Goal: Task Accomplishment & Management: Manage account settings

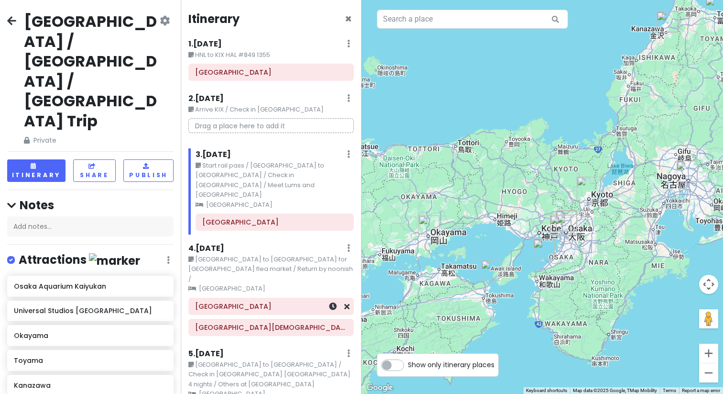
scroll to position [341, 0]
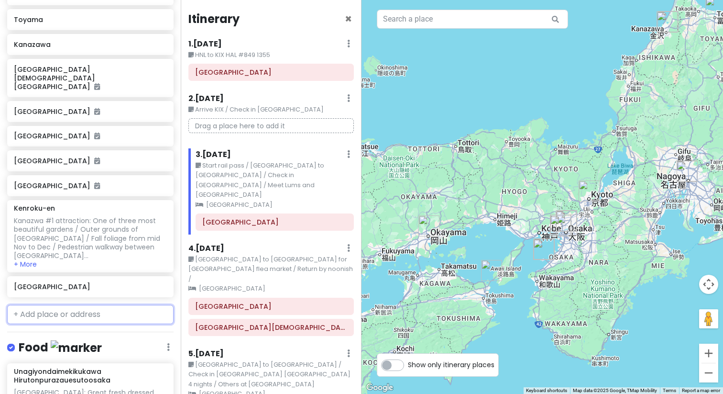
click at [77, 305] on input "text" at bounding box center [90, 314] width 166 height 19
click at [75, 305] on input "text" at bounding box center [90, 314] width 166 height 19
click at [103, 276] on div "[GEOGRAPHIC_DATA]" at bounding box center [90, 286] width 166 height 21
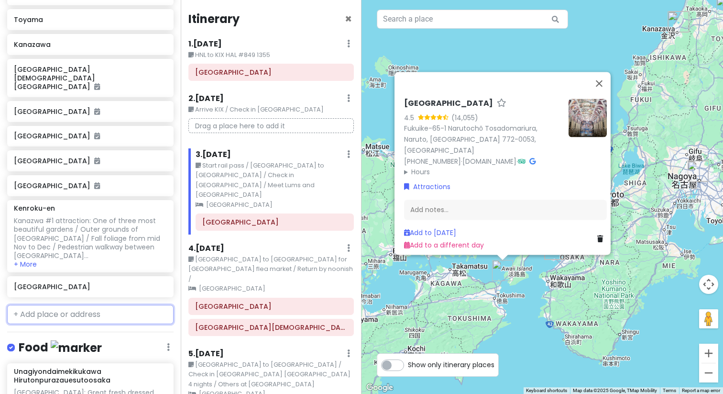
click at [42, 305] on input "text" at bounding box center [90, 314] width 166 height 19
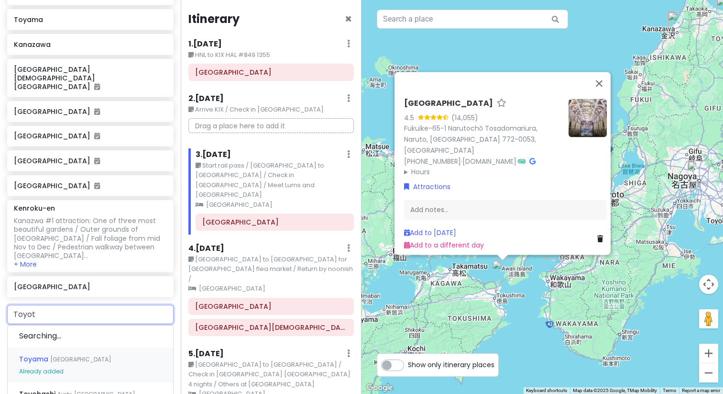
type input "Toyota"
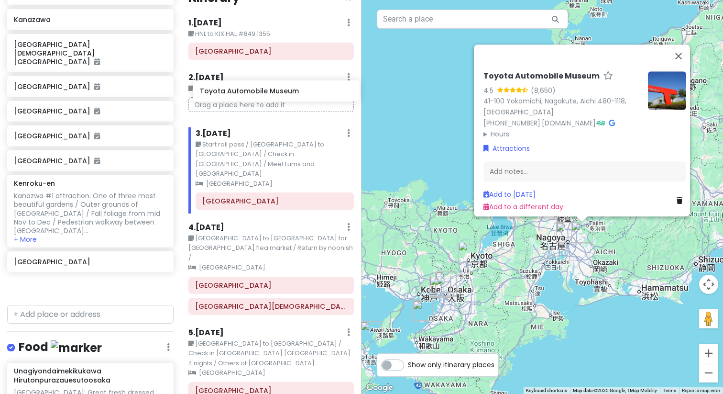
scroll to position [17, 0]
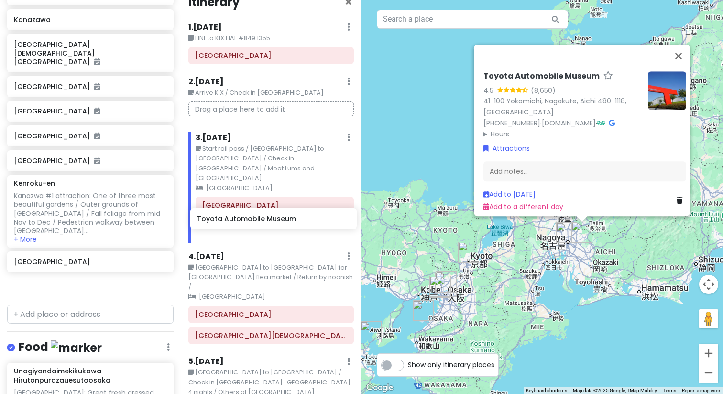
drag, startPoint x: 95, startPoint y: 183, endPoint x: 280, endPoint y: 221, distance: 189.1
click at [280, 221] on div "[GEOGRAPHIC_DATA] / [GEOGRAPHIC_DATA] / [GEOGRAPHIC_DATA] Trip Private Change D…" at bounding box center [361, 197] width 723 height 394
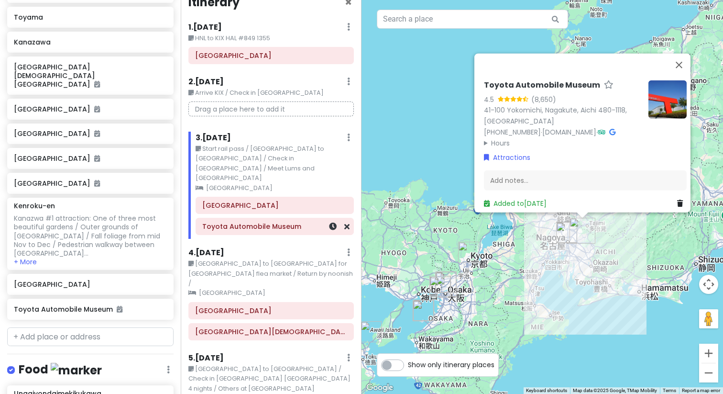
scroll to position [341, 0]
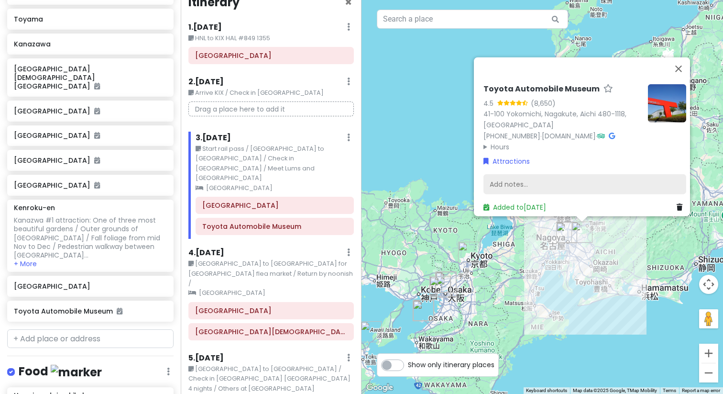
click at [500, 181] on div "Add notes..." at bounding box center [585, 184] width 203 height 20
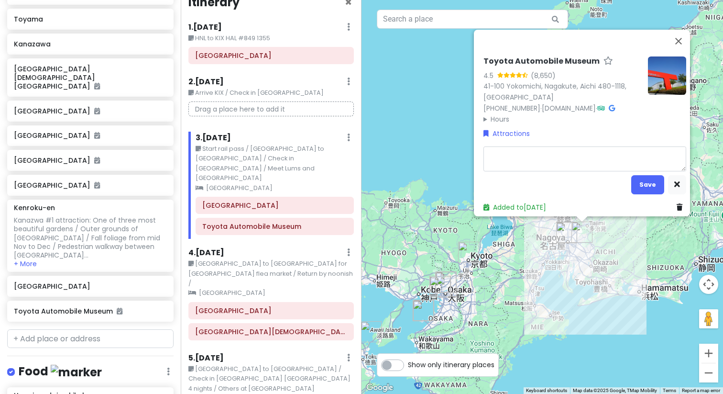
type textarea "x"
type textarea "O"
type textarea "x"
type textarea "Op"
type textarea "x"
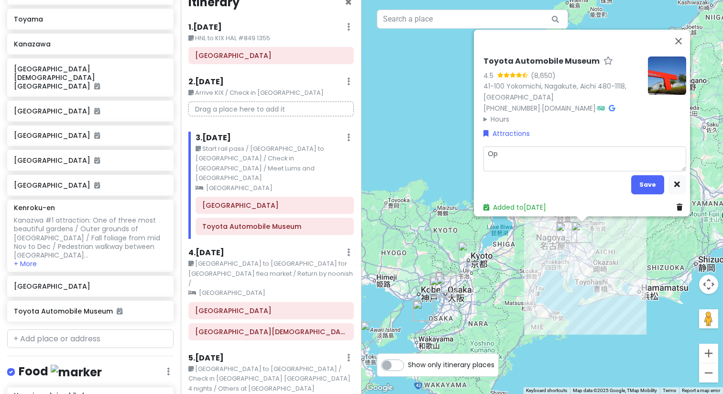
type textarea "Ope"
type textarea "x"
type textarea "Open"
type textarea "x"
type textarea "Open"
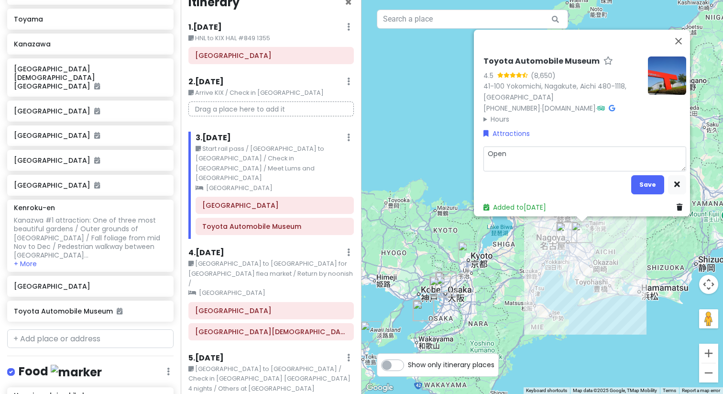
type textarea "x"
type textarea "Open 2"
type textarea "x"
type textarea "Open 24"
type textarea "x"
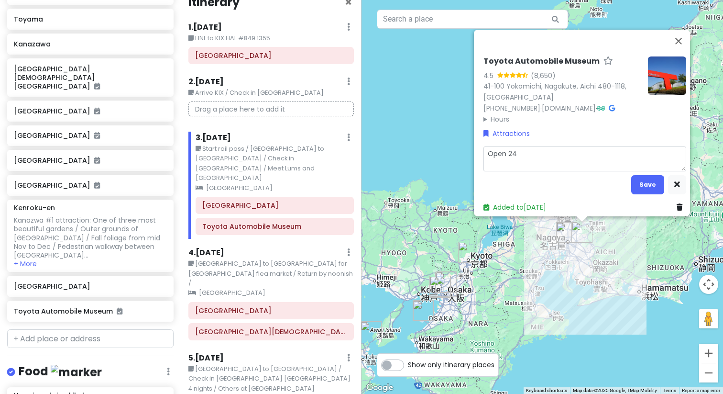
type textarea "Open 24t"
type textarea "x"
type textarea "Open 24th"
type textarea "x"
type textarea "Open 24th"
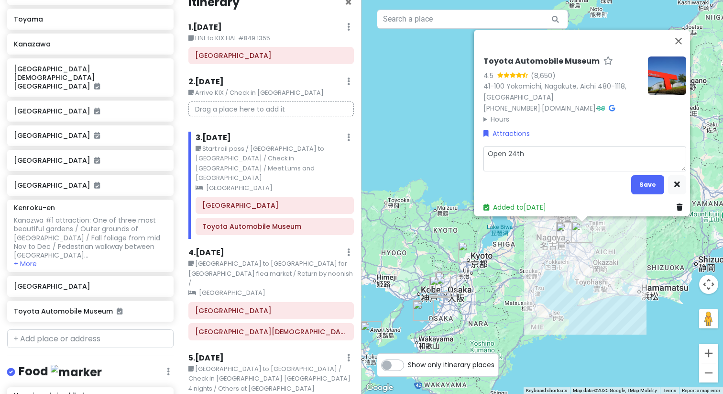
type textarea "x"
type textarea "Open 24th /"
type textarea "x"
type textarea "Open 24th /"
type textarea "x"
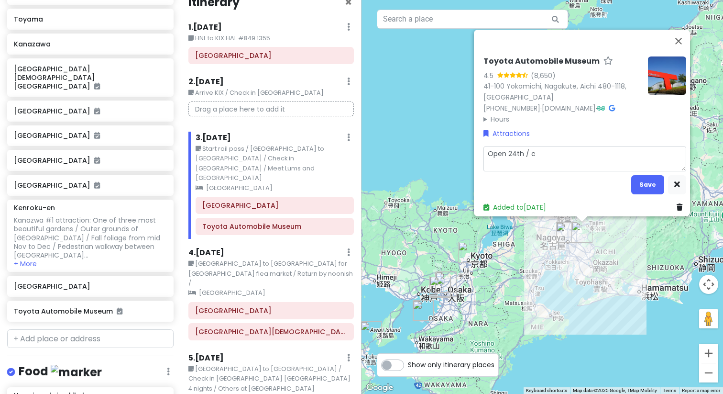
type textarea "Open 24th / cl"
type textarea "x"
type textarea "Open 24th / clo"
type textarea "x"
type textarea "Open 24th / clos"
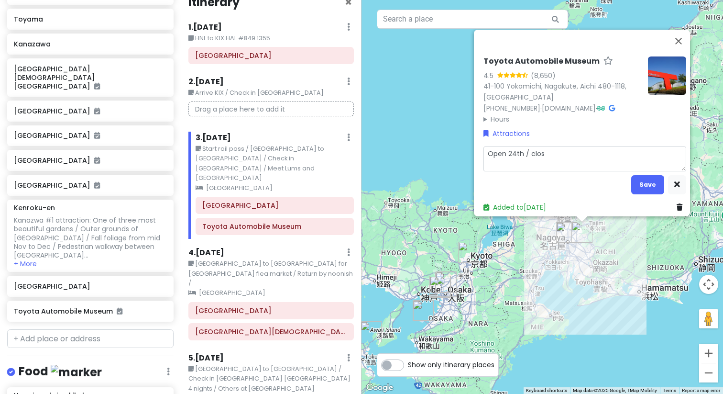
type textarea "x"
type textarea "Open 24th / close"
type textarea "x"
type textarea "Open 24th / closed"
type textarea "x"
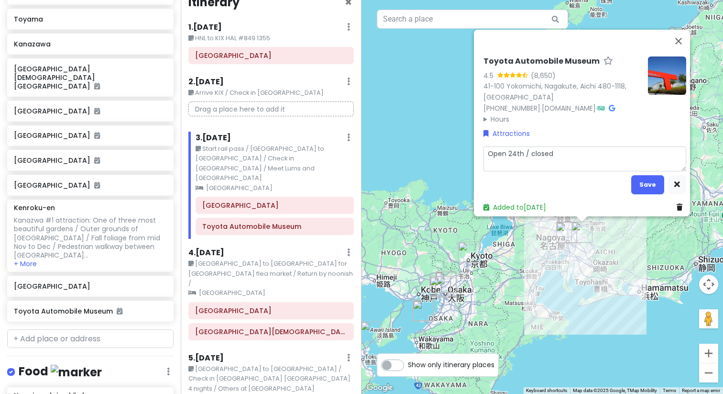
type textarea "Open 24th / closed"
type textarea "x"
type textarea "Open 24th / closed 2"
type textarea "x"
type textarea "Open 24th / closed 25"
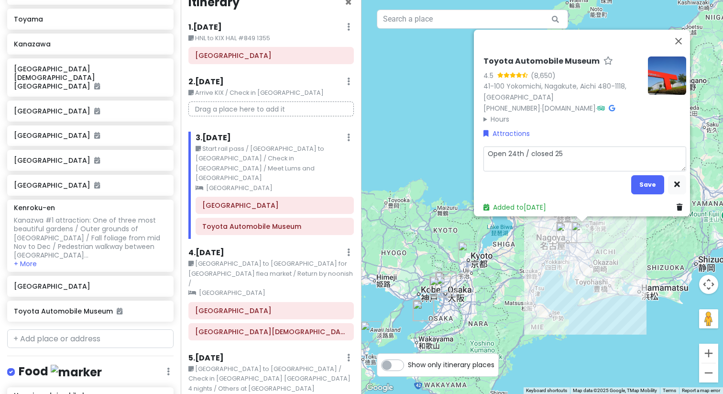
type textarea "x"
type textarea "Open 24th / closed 25t"
type textarea "x"
type textarea "Open 24th / closed 25th"
type textarea "x"
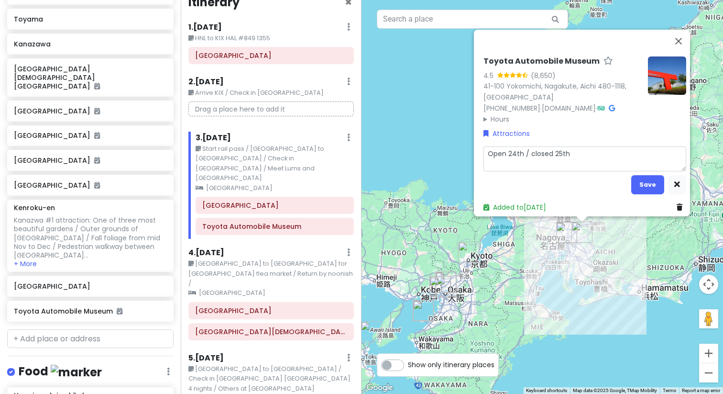
type textarea "NOpen 24th / closed 25th"
type textarea "x"
type textarea "NaOpen 24th / closed 25th"
type textarea "x"
type textarea "NagOpen 24th / closed 25th"
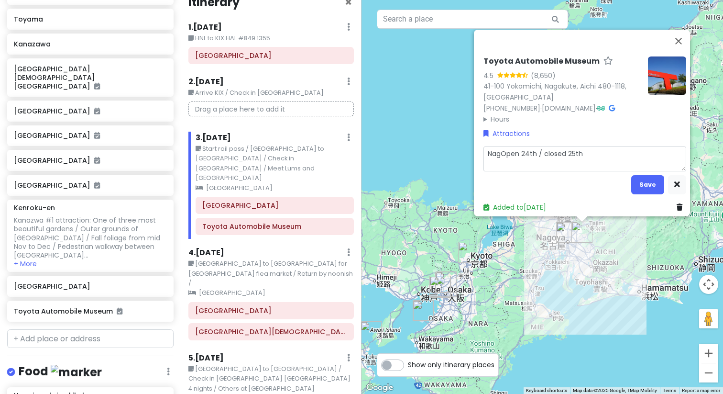
type textarea "x"
type textarea "NagoOpen 24th / closed 25th"
type textarea "x"
type textarea "NagoyOpen 24th / closed 25th"
type textarea "x"
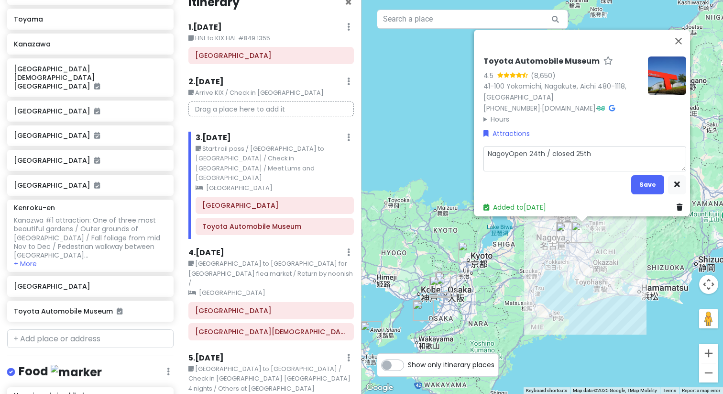
type textarea "NagoyaOpen 24th / closed 25th"
type textarea "x"
type textarea "[GEOGRAPHIC_DATA]:Open 24th / closed 25th"
type textarea "x"
type textarea "[GEOGRAPHIC_DATA]: Open 24th / closed 25th"
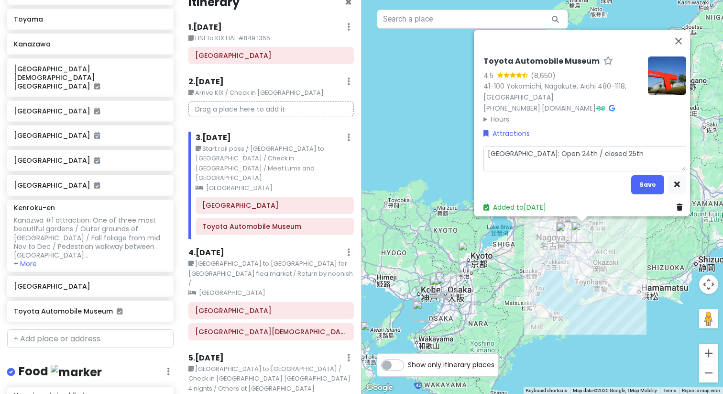
click at [599, 149] on textarea "[GEOGRAPHIC_DATA]: Open 24th / closed 25th" at bounding box center [585, 158] width 203 height 25
type textarea "x"
type textarea "[GEOGRAPHIC_DATA]: Open 24th / closed 25th"
type textarea "x"
type textarea "[GEOGRAPHIC_DATA]: Open 24th / closed 25th /"
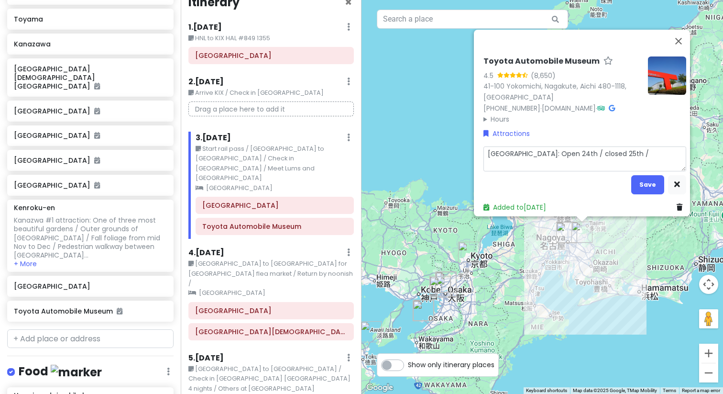
type textarea "x"
type textarea "[GEOGRAPHIC_DATA]: Open 24th / closed 25th"
type textarea "x"
type textarea "[GEOGRAPHIC_DATA]: Open 24th / closed 25th"
type textarea "x"
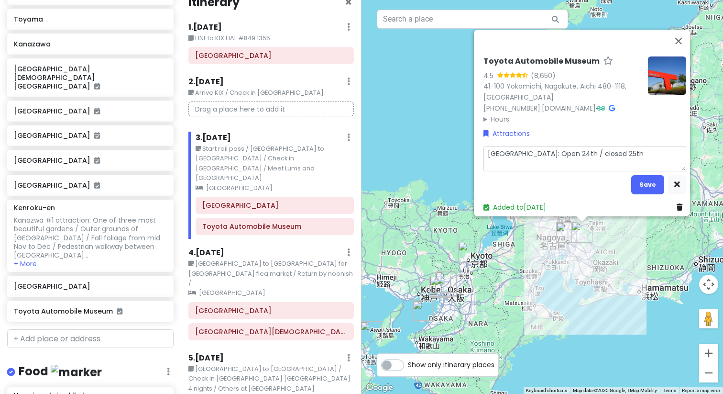
type textarea "[GEOGRAPHIC_DATA]: Open 24th / closed 25th;"
type textarea "x"
type textarea "[GEOGRAPHIC_DATA]: Open 24th / closed 25th;"
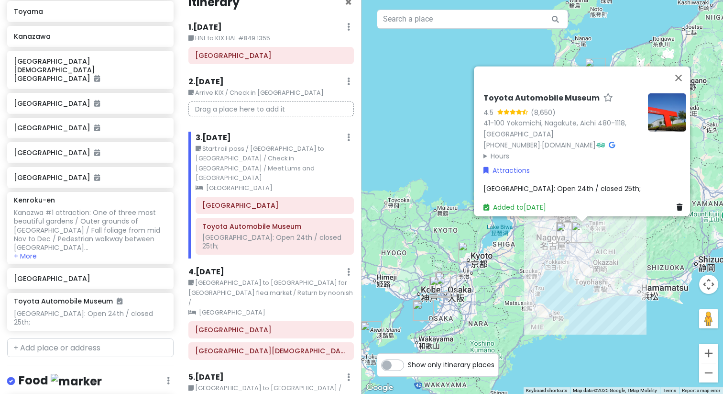
click at [609, 183] on div "[GEOGRAPHIC_DATA]: Open 24th / closed 25th;" at bounding box center [585, 188] width 203 height 11
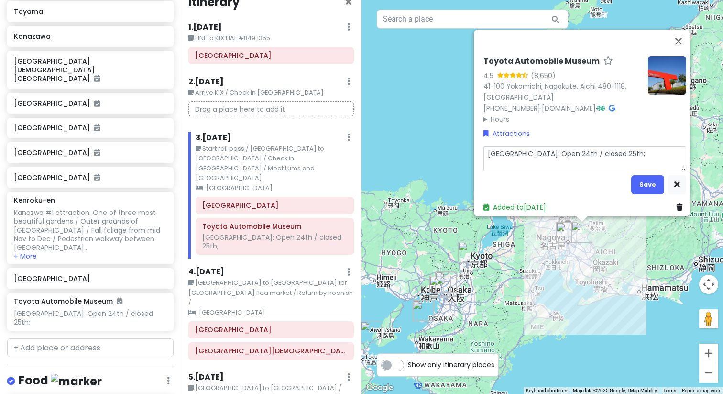
click at [606, 148] on textarea "[GEOGRAPHIC_DATA]: Open 24th / closed 25th;" at bounding box center [585, 158] width 203 height 25
type textarea "x"
type textarea "[GEOGRAPHIC_DATA]: Open 24th / closed 25th;"
type textarea "x"
type textarea "[GEOGRAPHIC_DATA]: Open 24th / closed 25th; 0"
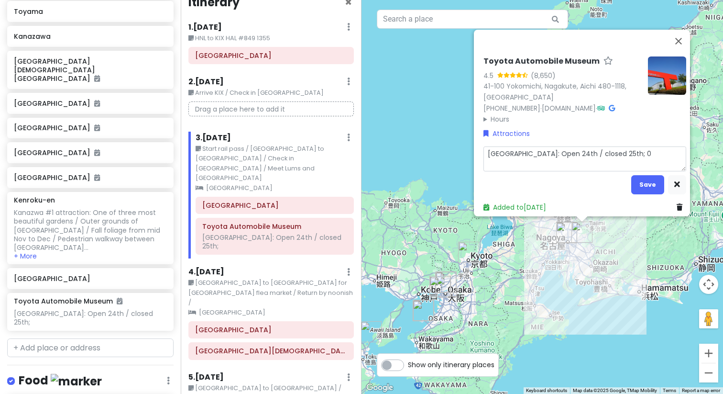
type textarea "x"
type textarea "[GEOGRAPHIC_DATA]: Open 24th / closed 25th; 09"
type textarea "x"
type textarea "[GEOGRAPHIC_DATA]: Open 24th / closed 25th; 093"
type textarea "x"
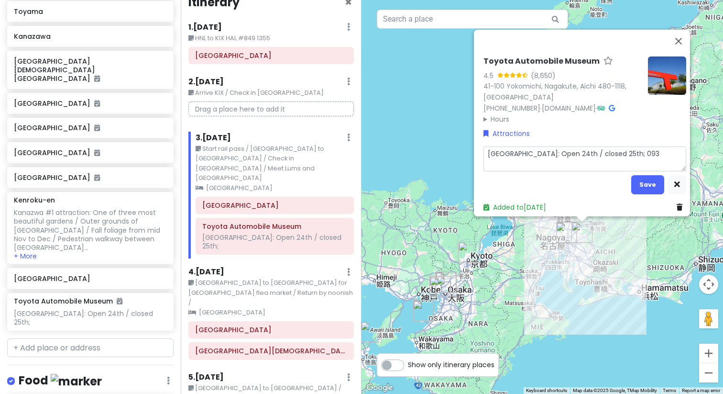
type textarea "[GEOGRAPHIC_DATA]: Open 24th / closed 25th; 0930"
type textarea "x"
type textarea "[GEOGRAPHIC_DATA]: Open 24th / closed 25th; 0930"
type textarea "x"
type textarea "[GEOGRAPHIC_DATA]: Open 24th / closed 25th; 0930 -"
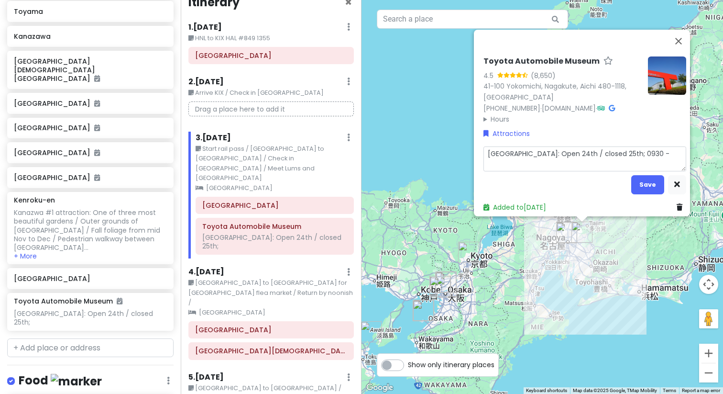
type textarea "x"
type textarea "[GEOGRAPHIC_DATA]: Open 24th / closed 25th; 0930 -"
type textarea "x"
type textarea "[GEOGRAPHIC_DATA]: Open 24th / closed 25th; 0930 - 1"
type textarea "x"
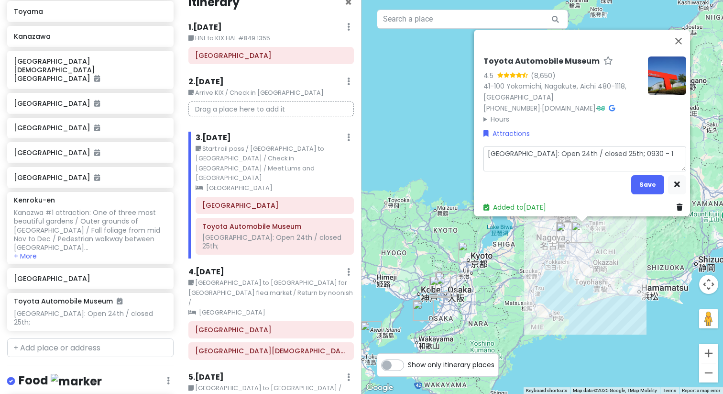
type textarea "[GEOGRAPHIC_DATA]: Open 24th / closed 25th; 0930 - 17"
type textarea "x"
type textarea "[GEOGRAPHIC_DATA]: Open 24th / closed 25th; 0930 - 170"
type textarea "x"
type textarea "[GEOGRAPHIC_DATA]: Open 24th / closed 25th; 0930 - 1700"
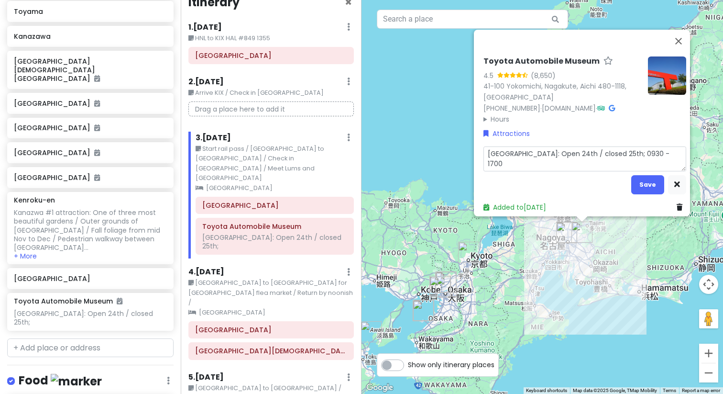
type textarea "x"
type textarea "[GEOGRAPHIC_DATA]: Open 24th / closed 25th; 0930 - 1700;"
type textarea "x"
type textarea "[GEOGRAPHIC_DATA]: Open 24th / closed 25th; 0930 - 1700;"
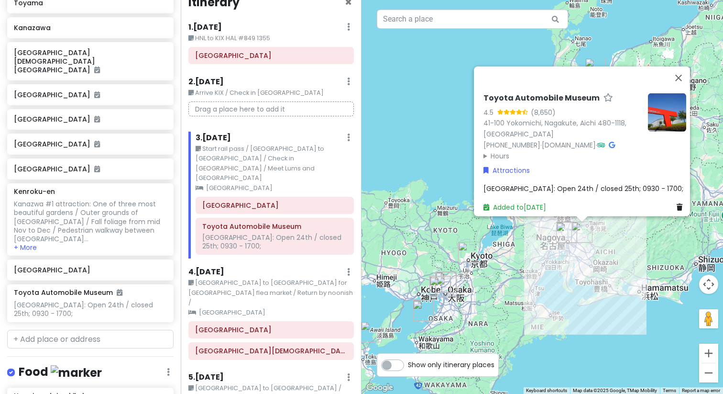
click at [642, 183] on div "[GEOGRAPHIC_DATA]: Open 24th / closed 25th; 0930 - 1700;" at bounding box center [585, 188] width 203 height 11
click at [641, 183] on div "[GEOGRAPHIC_DATA]: Open 24th / closed 25th; 0930 - 1700;" at bounding box center [585, 188] width 203 height 11
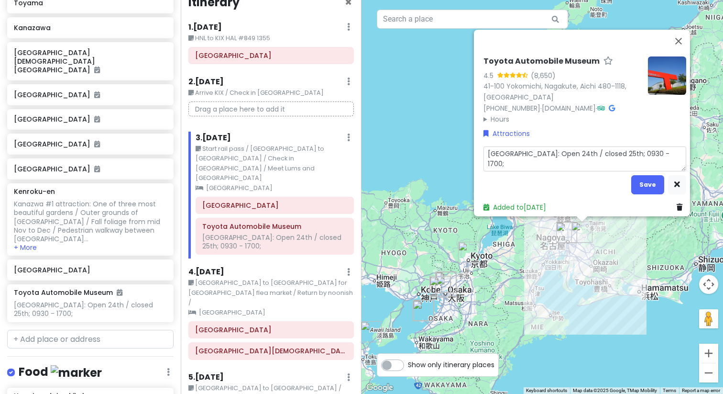
click at [653, 152] on textarea "[GEOGRAPHIC_DATA]: Open 24th / closed 25th; 0930 - 1700;" at bounding box center [585, 158] width 203 height 25
type textarea "x"
type textarea "[GEOGRAPHIC_DATA]: Open 24th / closed 25th; 0930 - 1700;"
type textarea "x"
type textarea "[GEOGRAPHIC_DATA]: Open 24th / closed 25th; 0930 - 1700; 1"
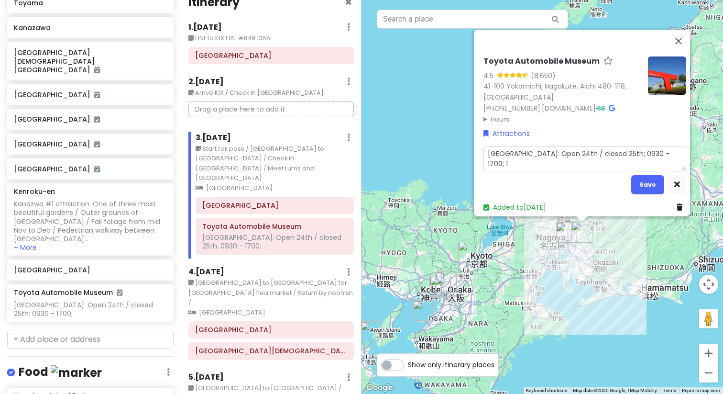
type textarea "x"
type textarea "[GEOGRAPHIC_DATA]: Open 24th / closed 25th; 0930 - 1700; 12"
type textarea "x"
type textarea "[GEOGRAPHIC_DATA]: Open 24th / closed 25th; 0930 - 1700; 120"
type textarea "x"
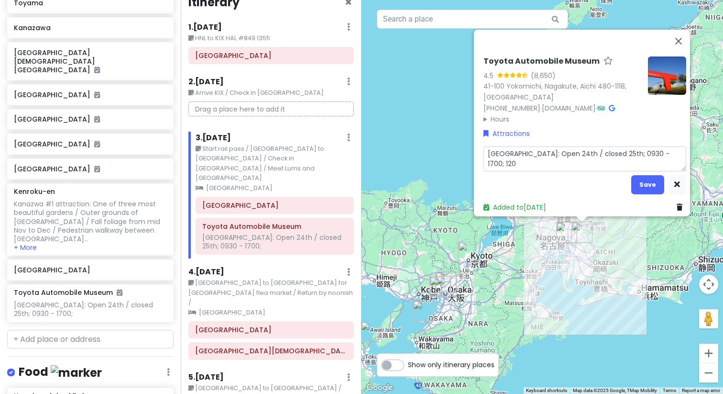
type textarea "[GEOGRAPHIC_DATA]: Open 24th / closed 25th; 0930 - 1700; 1200"
type textarea "x"
type textarea "[GEOGRAPHIC_DATA]: Open 24th / closed 25th; 0930 - 1700; 12000"
type textarea "x"
type textarea "[GEOGRAPHIC_DATA]: Open 24th / closed 25th; 0930 - 1700; 12000"
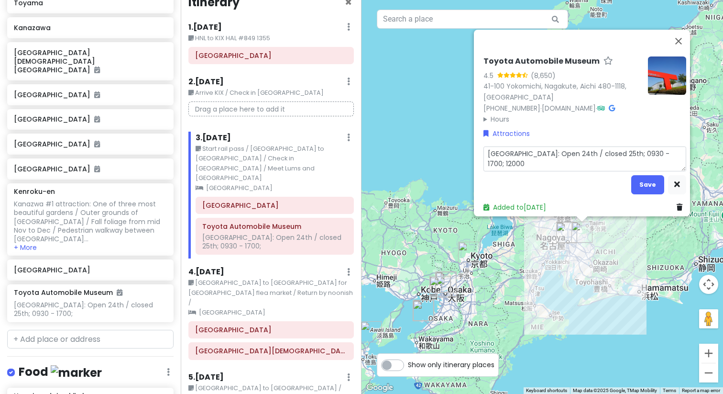
type textarea "x"
type textarea "[GEOGRAPHIC_DATA]: Open 24th / closed 25th; 0930 - 1700; 12000"
type textarea "x"
type textarea "[GEOGRAPHIC_DATA]: Open 24th / closed 25th; 0930 - 1700; 1200"
type textarea "x"
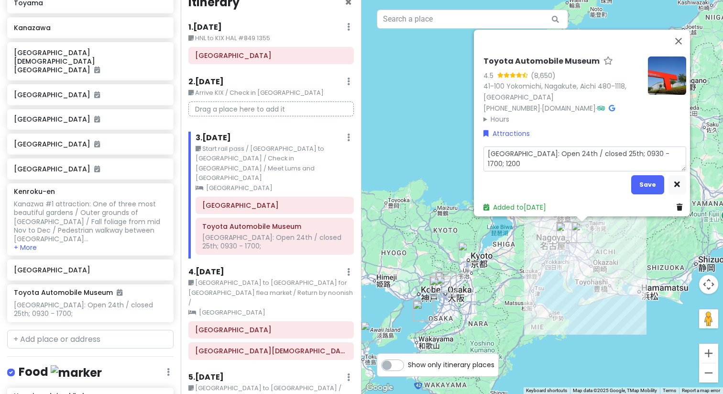
type textarea "[GEOGRAPHIC_DATA]: Open 24th / closed 25th; 0930 - 1700; 1200"
type textarea "x"
type textarea "[GEOGRAPHIC_DATA]: Open 24th / closed 25th; 0930 - 1700; 1200 y"
type textarea "x"
type textarea "[GEOGRAPHIC_DATA]: Open 24th / closed 25th; 0930 - 1700; 1200 ye"
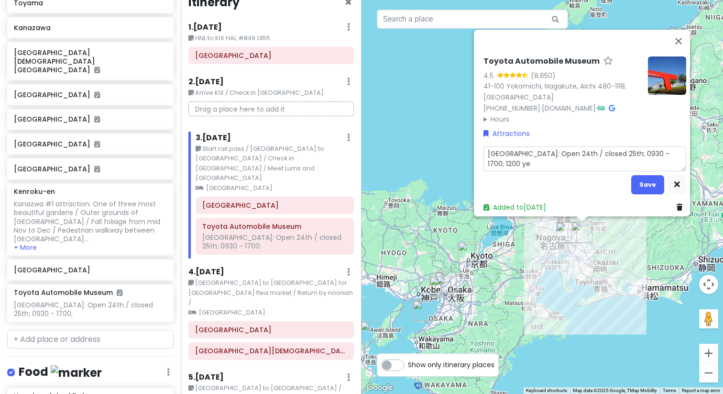
type textarea "x"
type textarea "[GEOGRAPHIC_DATA]: Open 24th / closed 25th; 0930 - 1700; 1200 yen"
type textarea "x"
type textarea "[GEOGRAPHIC_DATA]: Open 24th / closed 25th; 0930 - 1700; 1200 yen"
type textarea "x"
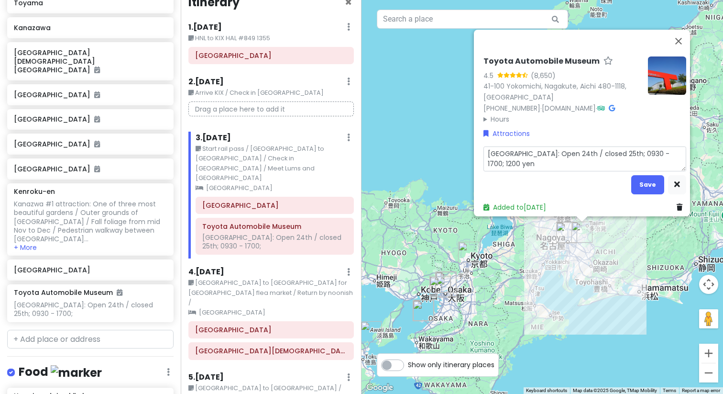
type textarea "[GEOGRAPHIC_DATA]: Open 24th / closed 25th; 0930 - 1700; 1200 yen /"
type textarea "x"
type textarea "[GEOGRAPHIC_DATA]: Open 24th / closed 25th; 0930 - 1700; 1200 yen /"
type textarea "x"
type textarea "[GEOGRAPHIC_DATA]: Open 24th / closed 25th; 0930 - 1700; 1200 yen / 7"
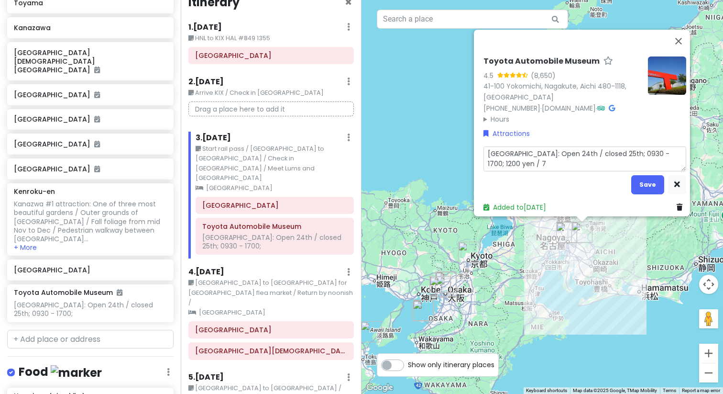
type textarea "x"
type textarea "[GEOGRAPHIC_DATA]: Open 24th / closed 25th; 0930 - 1700; 1200 yen / 70"
type textarea "x"
type textarea "[GEOGRAPHIC_DATA]: Open 24th / closed 25th; 0930 - 1700; 1200 yen / 700"
type textarea "x"
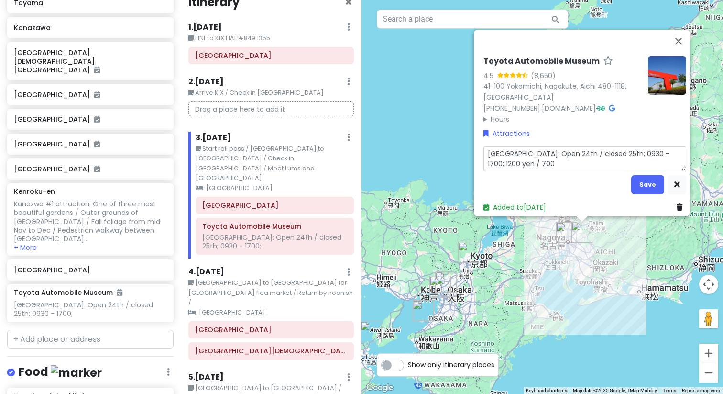
type textarea "[GEOGRAPHIC_DATA]: Open 24th / closed 25th; 0930 - 1700; 1200 yen / 700"
type textarea "x"
type textarea "[GEOGRAPHIC_DATA]: Open 24th / closed 25th; 0930 - 1700; 1200 yen / 700 6"
type textarea "x"
type textarea "[GEOGRAPHIC_DATA]: Open 24th / closed 25th; 0930 - 1700; 1200 yen / 700 65"
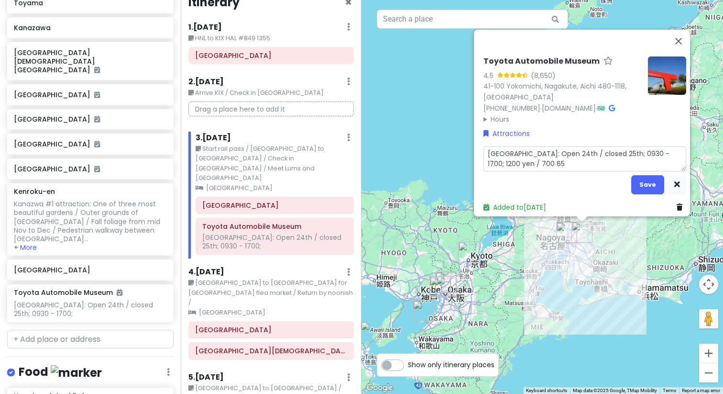
type textarea "x"
type textarea "[GEOGRAPHIC_DATA]: Open 24th / closed 25th; 0930 - 1700; 1200 yen / 700 65+"
type textarea "x"
type textarea "[GEOGRAPHIC_DATA]: Open 24th / closed 25th; 0930 - 1700; 1200 yen / 700 65+"
type textarea "x"
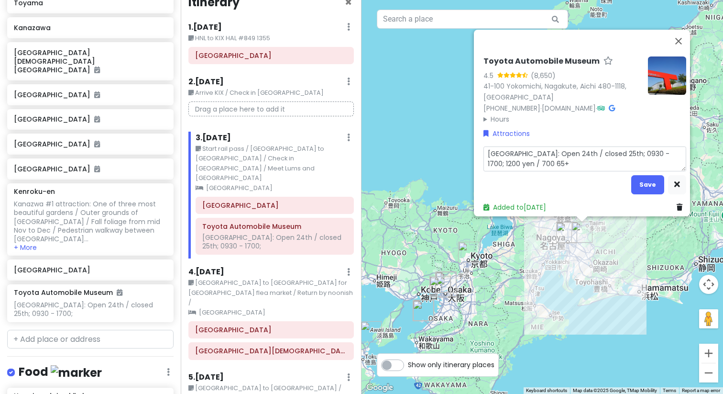
type textarea "[GEOGRAPHIC_DATA]: Open 24th / closed 25th; 0930 - 1700; 1200 yen / 700 65+ /"
type textarea "x"
type textarea "[GEOGRAPHIC_DATA]: Open 24th / closed 25th; 0930 - 1700; 1200 yen / 700 65+ /"
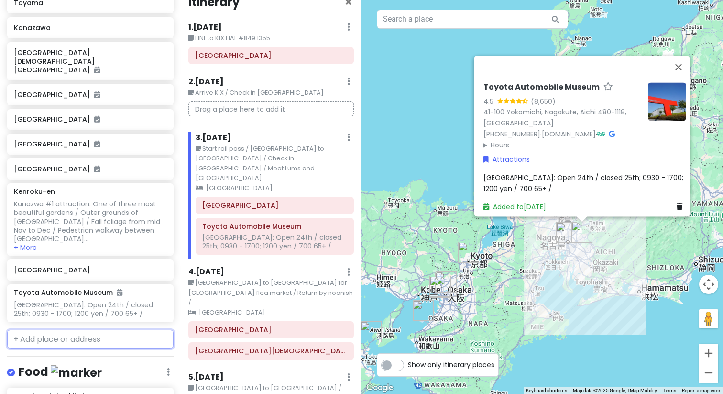
click at [71, 330] on input "text" at bounding box center [90, 339] width 166 height 19
type input "Asahi brewery"
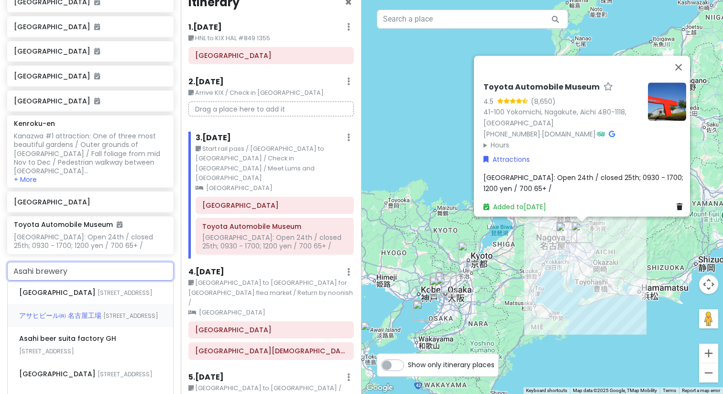
scroll to position [434, 0]
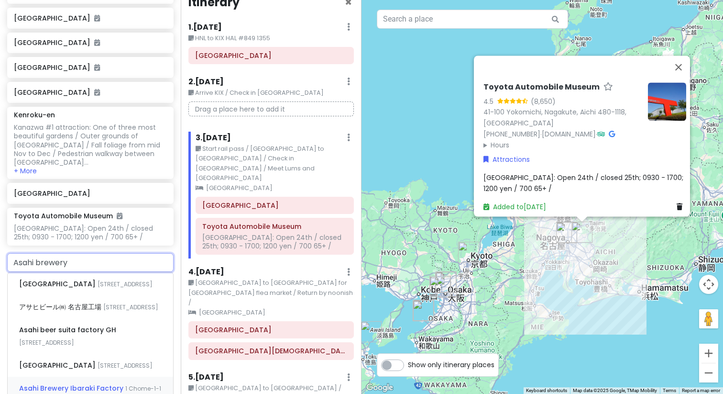
click at [124, 384] on span "1 Chome-1-1 Midori, [PERSON_NAME], [GEOGRAPHIC_DATA], [GEOGRAPHIC_DATA]" at bounding box center [90, 400] width 142 height 33
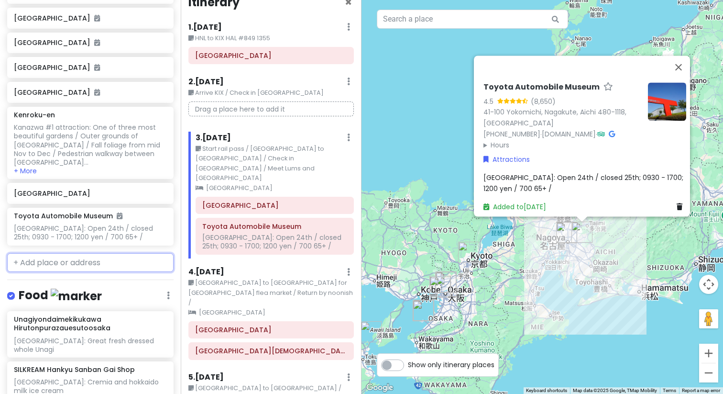
scroll to position [459, 0]
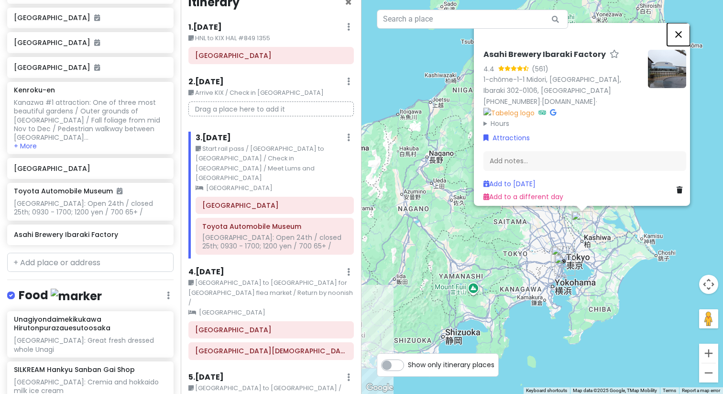
click at [684, 30] on button "Close" at bounding box center [678, 33] width 23 height 23
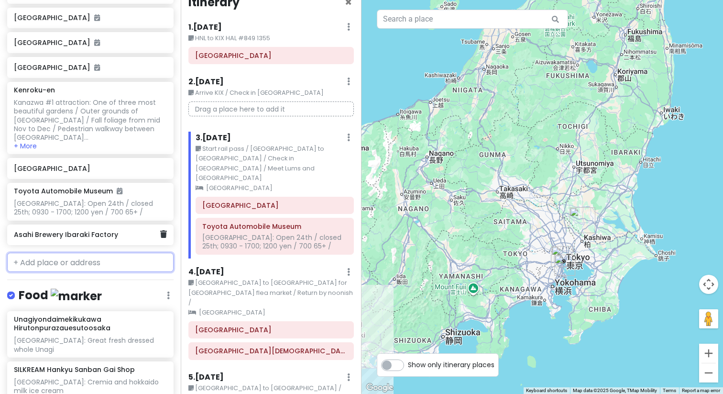
click at [131, 228] on div "Asahi Brewery Ibaraki Factory" at bounding box center [87, 234] width 146 height 13
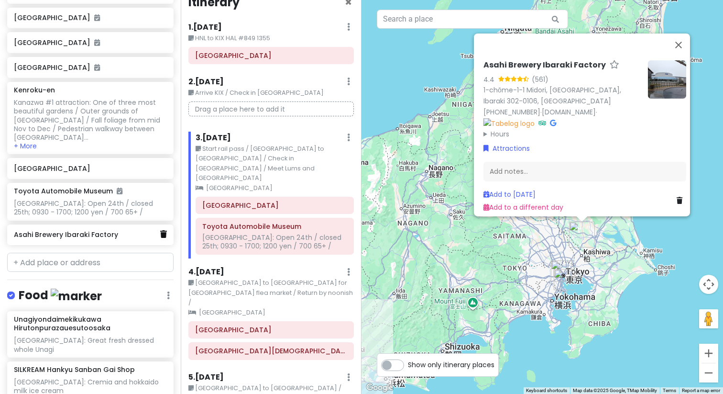
click at [165, 230] on icon at bounding box center [163, 234] width 7 height 8
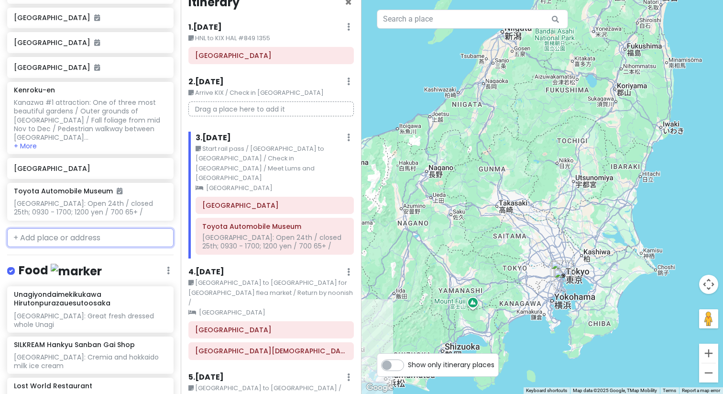
scroll to position [434, 0]
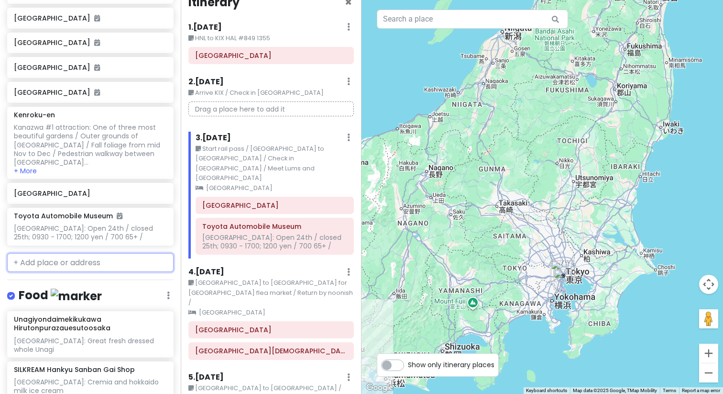
click at [33, 253] on input "text" at bounding box center [90, 262] width 166 height 19
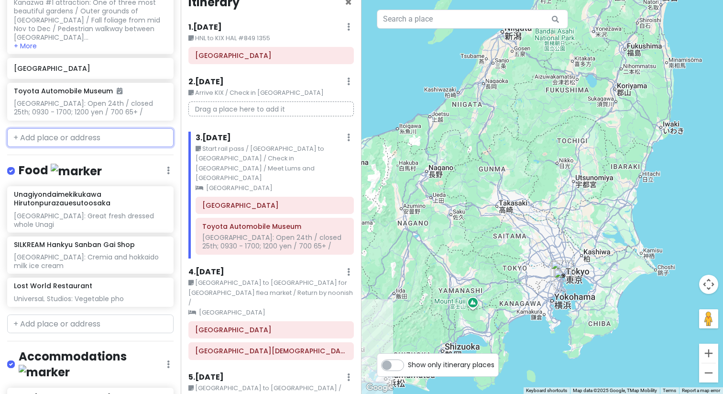
scroll to position [618, 0]
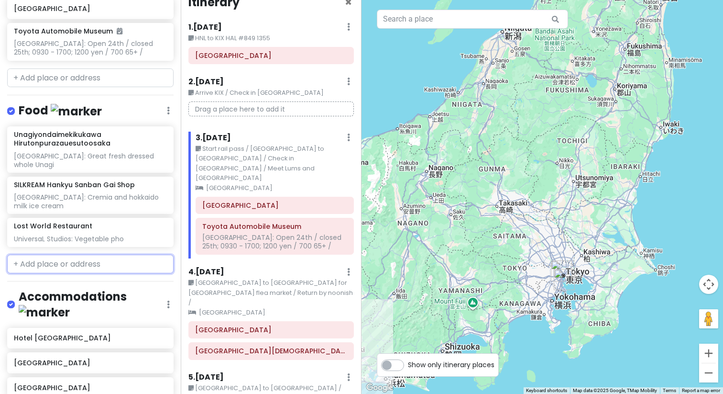
click at [141, 254] on input "text" at bounding box center [90, 263] width 166 height 19
click at [82, 254] on input "text" at bounding box center [90, 263] width 166 height 19
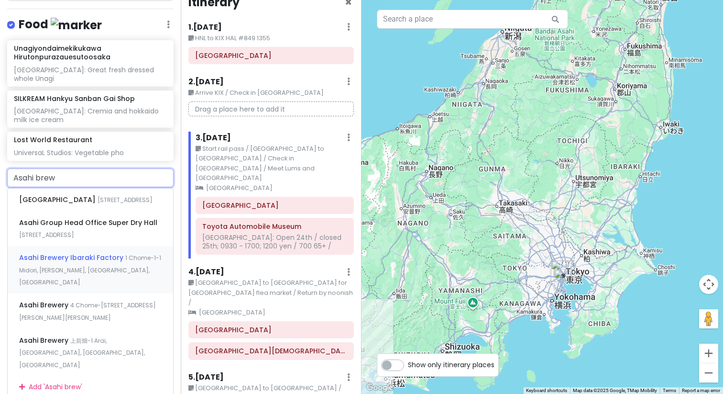
scroll to position [710, 0]
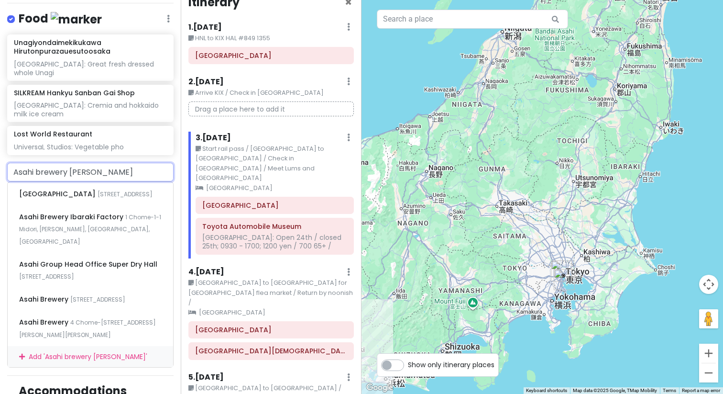
type input "Asahi brewery aichi"
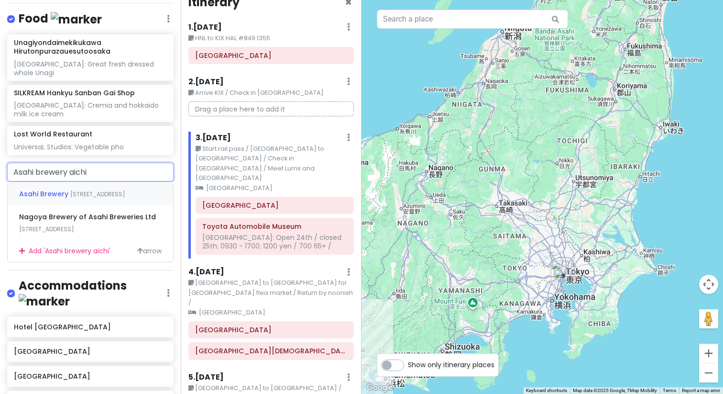
click at [70, 190] on span "[STREET_ADDRESS]" at bounding box center [97, 194] width 55 height 8
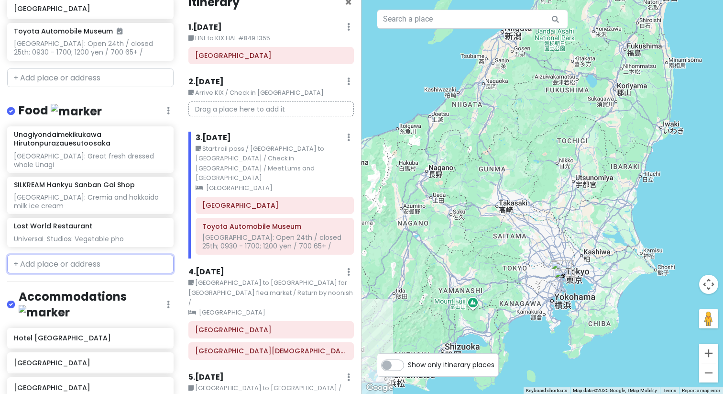
scroll to position [643, 0]
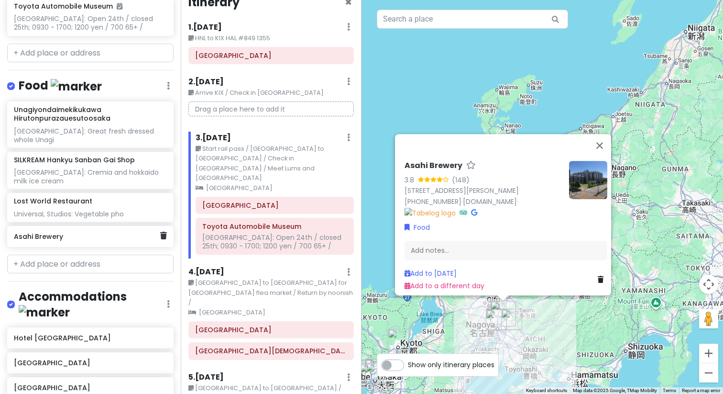
click at [136, 232] on h6 "Asahi Brewery" at bounding box center [87, 236] width 146 height 9
click at [164, 231] on icon at bounding box center [163, 235] width 7 height 8
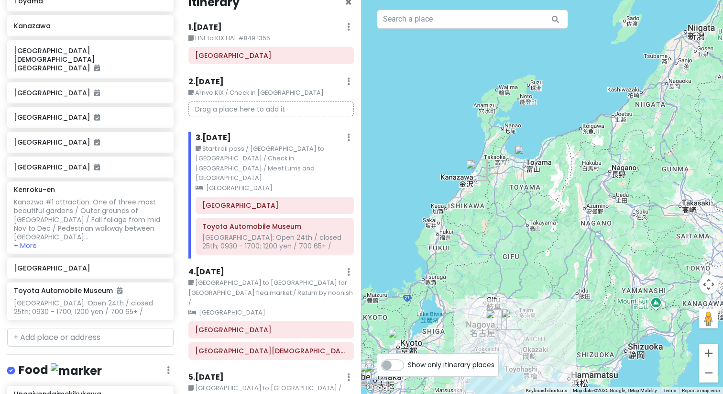
scroll to position [370, 0]
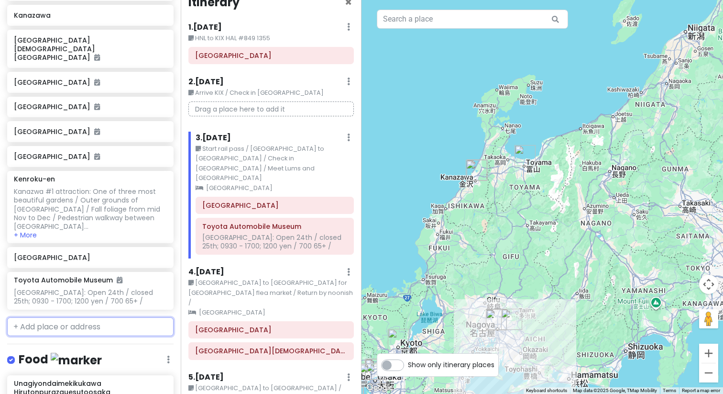
click at [92, 317] on input "text" at bounding box center [90, 326] width 166 height 19
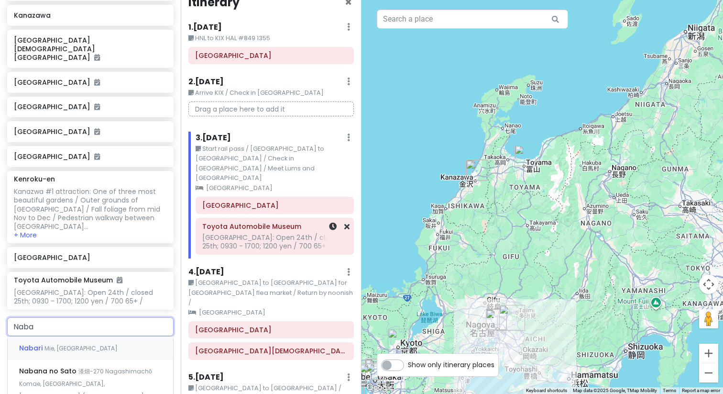
click at [231, 222] on h6 "Toyota Automobile Museum" at bounding box center [274, 226] width 145 height 9
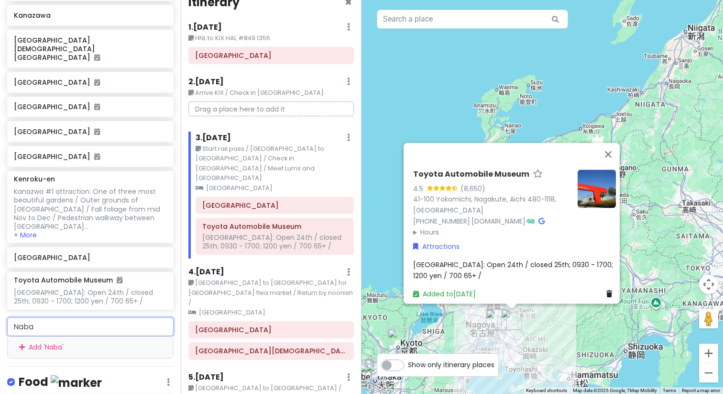
click at [65, 317] on input "Naba" at bounding box center [90, 326] width 166 height 19
type input "Nabana"
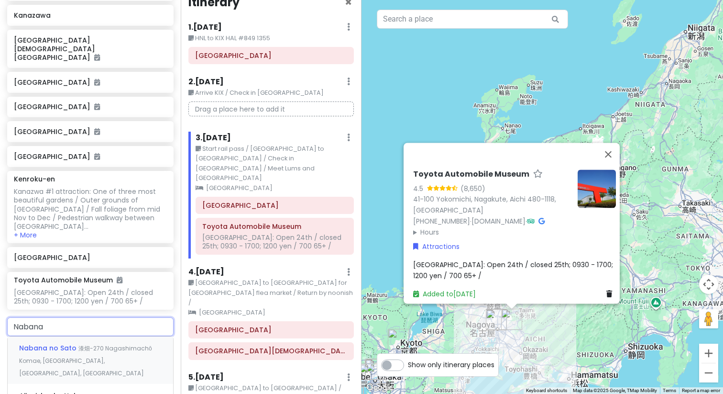
click at [90, 344] on span "漆畑-270 Nagashimachō Komae, [GEOGRAPHIC_DATA], [GEOGRAPHIC_DATA], [GEOGRAPHIC_DA…" at bounding box center [85, 360] width 133 height 33
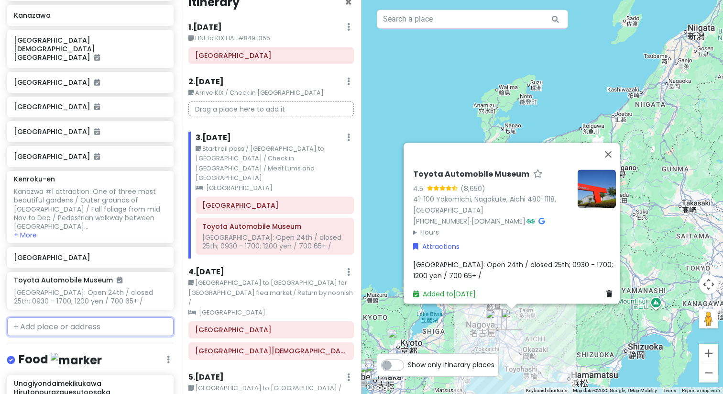
scroll to position [395, 0]
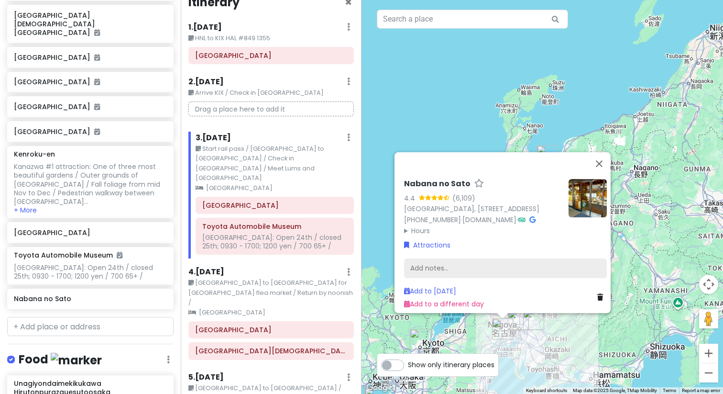
click at [431, 261] on div "Add notes..." at bounding box center [505, 268] width 203 height 20
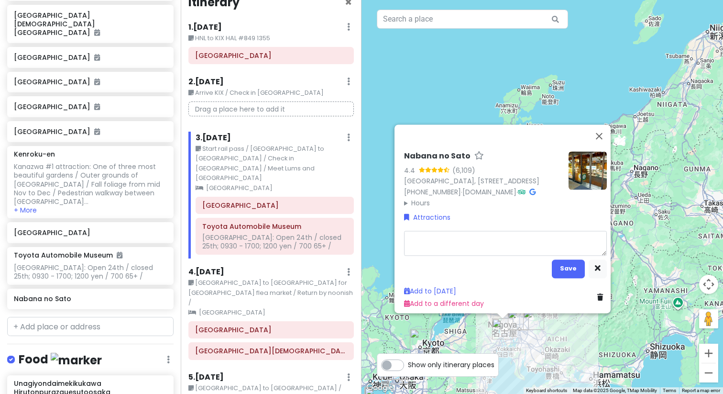
type textarea "x"
type textarea "I"
type textarea "x"
type textarea "Il"
type textarea "x"
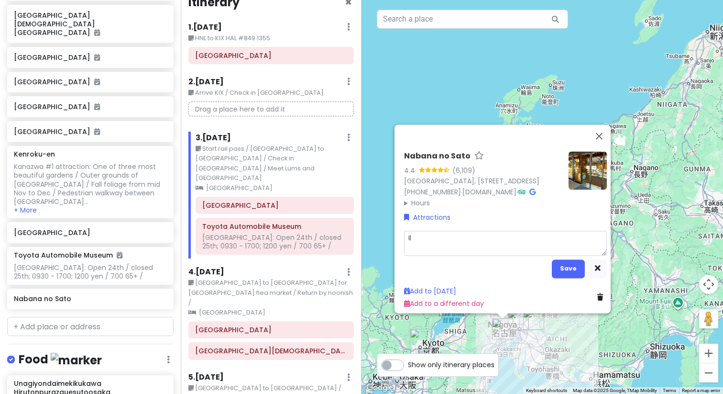
type textarea "Ill"
type textarea "x"
type textarea "Illu"
type textarea "x"
type textarea "Illum"
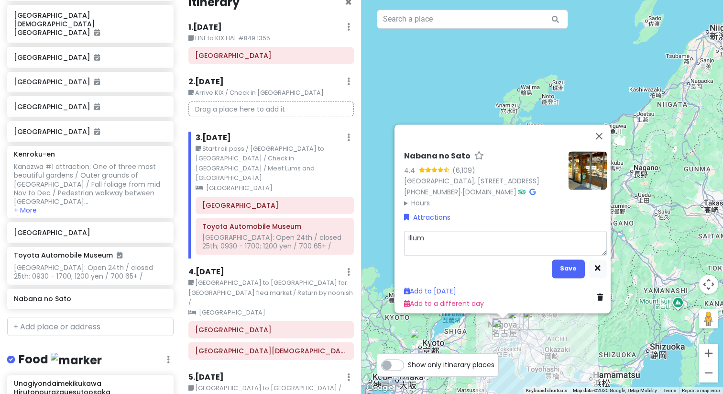
type textarea "x"
type textarea "Illumi"
type textarea "x"
type textarea "Illumin"
type textarea "x"
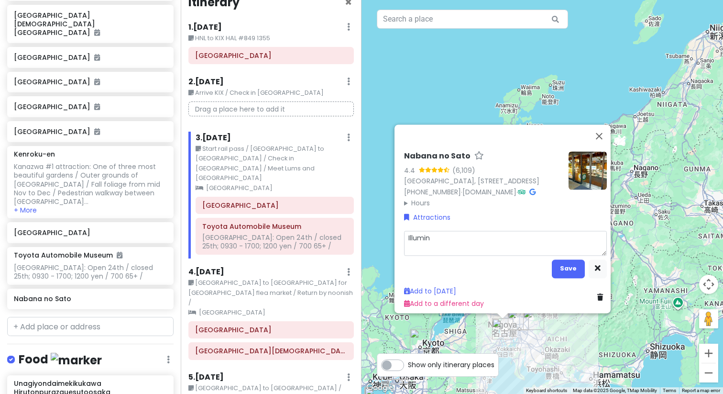
type textarea "Illumina"
type textarea "x"
type textarea "Illuminar"
type textarea "x"
type textarea "Illuminari"
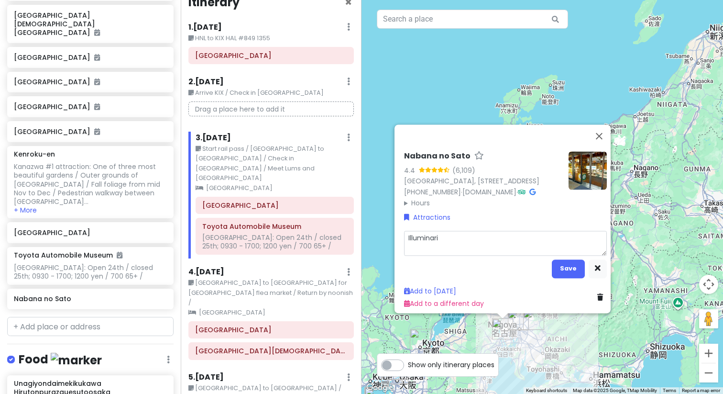
type textarea "x"
type textarea "Illuminar"
type textarea "x"
type textarea "Illumina"
type textarea "x"
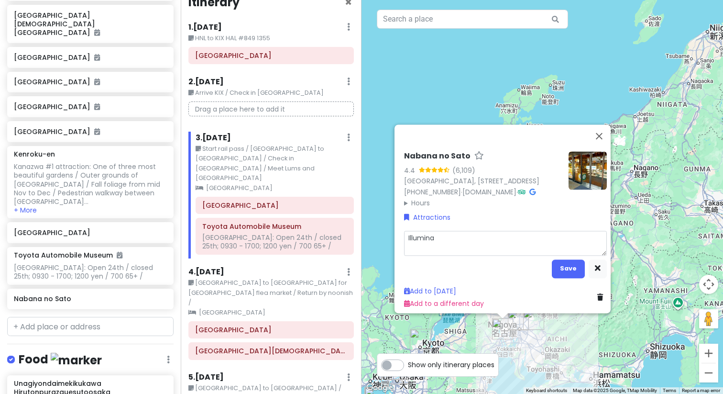
type textarea "Illuminat"
type textarea "x"
type textarea "Illuminati"
type textarea "x"
type textarea "Illuminatio"
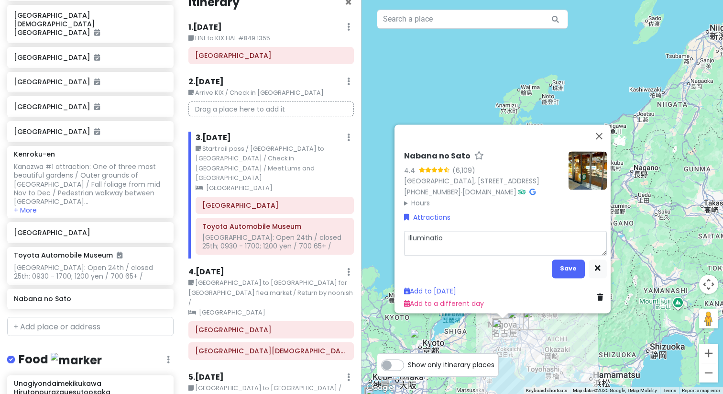
type textarea "x"
type textarea "Illumination"
type textarea "x"
type textarea "Illuminations"
type textarea "x"
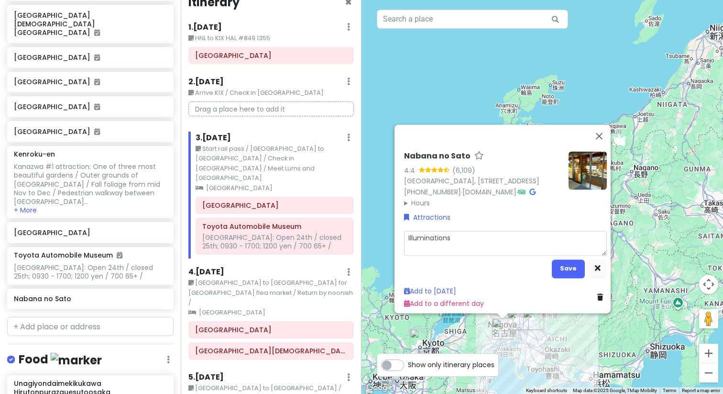
type textarea "Illumination"
type textarea "x"
type textarea "Illumination"
type textarea "x"
type textarea "Illumination 1"
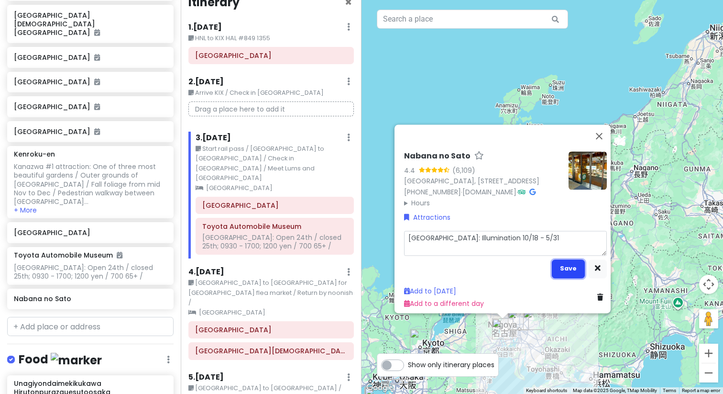
click at [567, 263] on button "Save" at bounding box center [568, 268] width 33 height 19
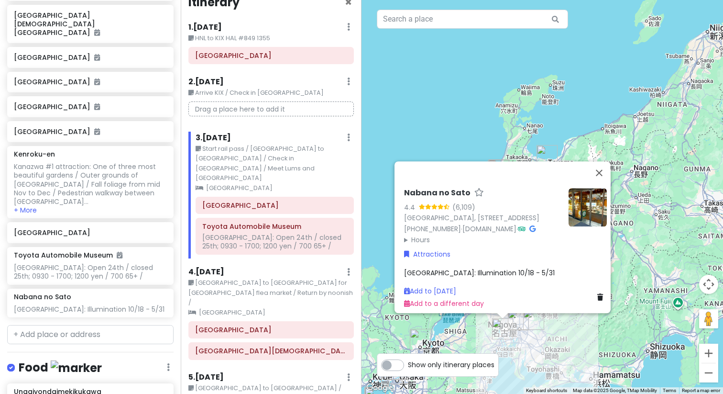
scroll to position [402, 0]
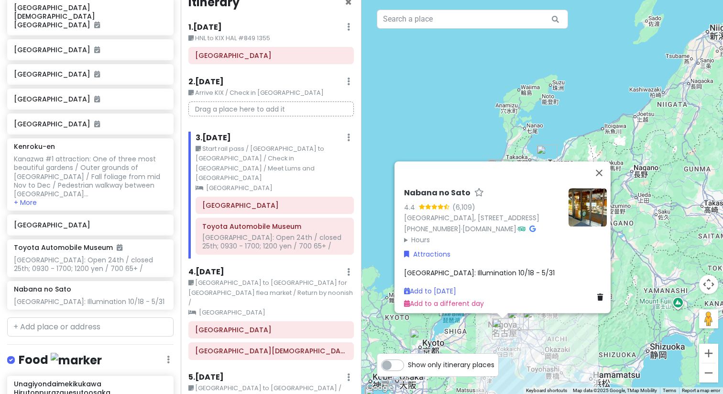
click at [519, 267] on div "[GEOGRAPHIC_DATA]: Illumination 10/18 - 5/31" at bounding box center [505, 272] width 203 height 11
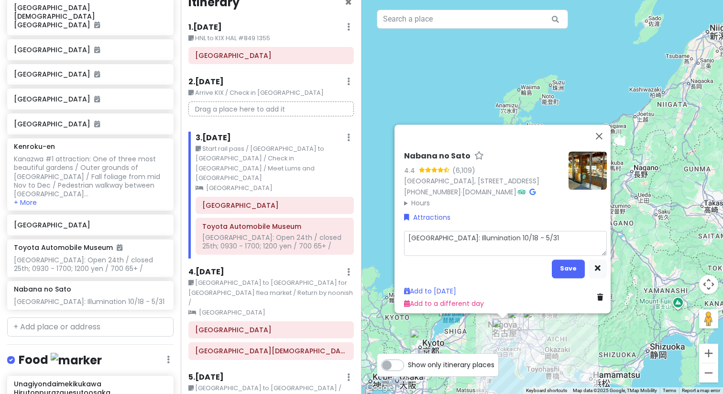
click at [515, 232] on textarea "[GEOGRAPHIC_DATA]: Illumination 10/18 - 5/31" at bounding box center [505, 242] width 203 height 25
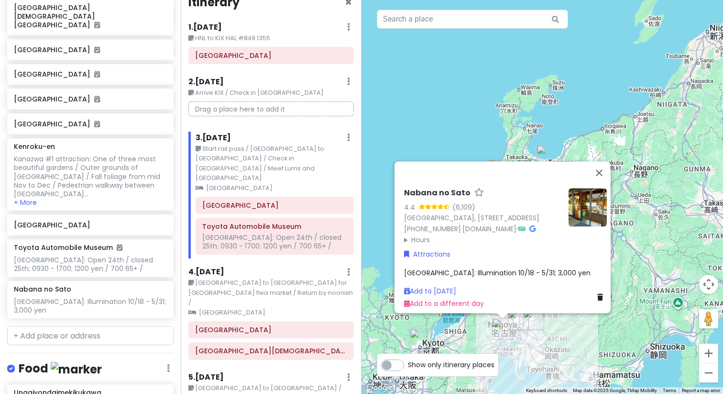
click at [518, 267] on span "[GEOGRAPHIC_DATA]: Illumination 10/18 - 5/31; 3,000 yen" at bounding box center [497, 272] width 187 height 10
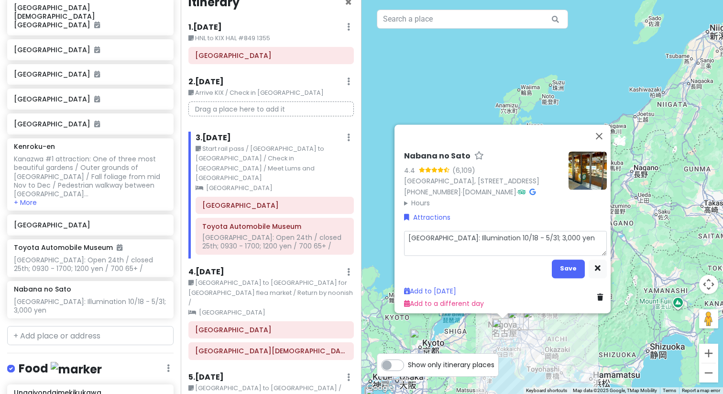
click at [556, 232] on textarea "[GEOGRAPHIC_DATA]: Illumination 10/18 - 5/31; 3,000 yen" at bounding box center [505, 242] width 203 height 25
click at [573, 259] on button "Save" at bounding box center [568, 268] width 33 height 19
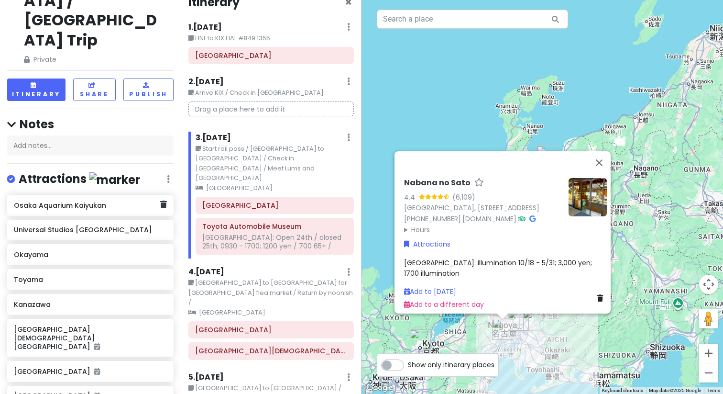
scroll to position [80, 0]
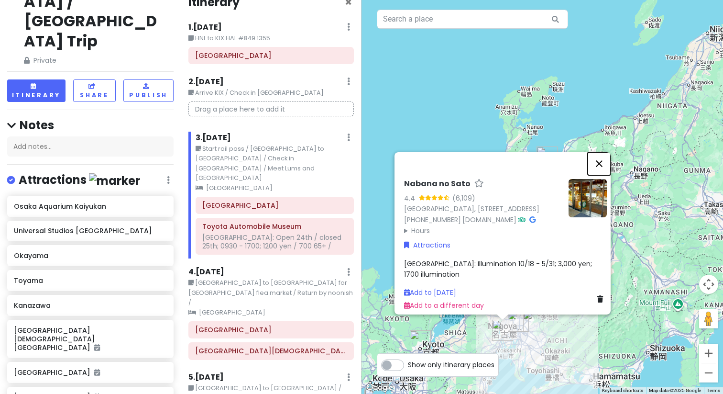
click at [605, 152] on button "Close" at bounding box center [599, 163] width 23 height 23
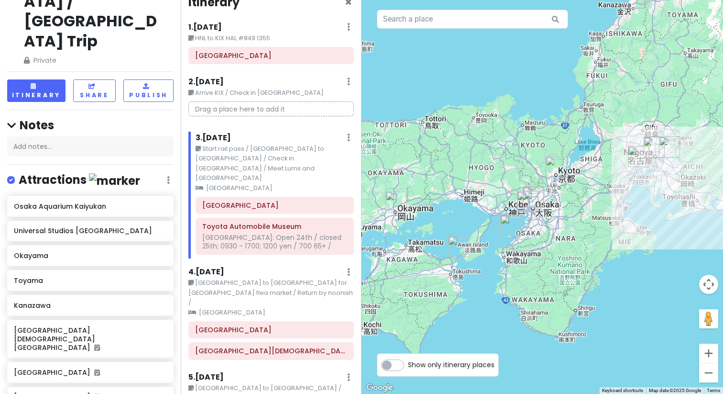
drag, startPoint x: 587, startPoint y: 209, endPoint x: 723, endPoint y: 34, distance: 221.2
click at [723, 34] on div at bounding box center [543, 197] width 362 height 394
click at [713, 354] on button "Zoom in" at bounding box center [708, 352] width 19 height 19
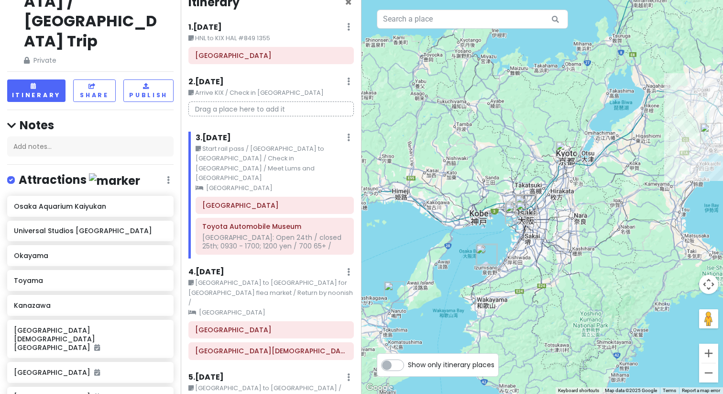
click at [713, 354] on button "Zoom in" at bounding box center [708, 352] width 19 height 19
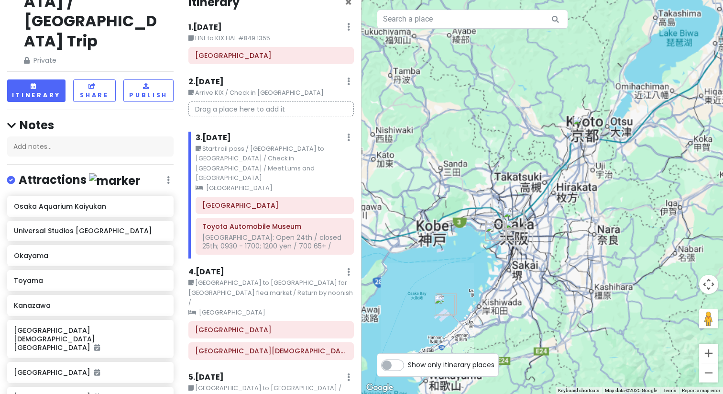
click at [713, 354] on button "Zoom in" at bounding box center [708, 352] width 19 height 19
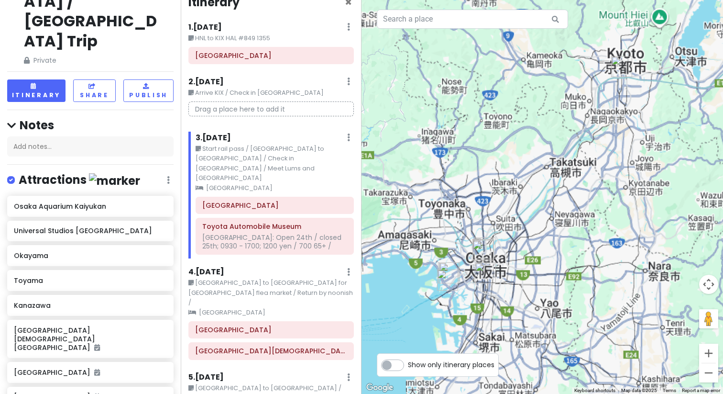
click at [713, 354] on button "Zoom in" at bounding box center [708, 352] width 19 height 19
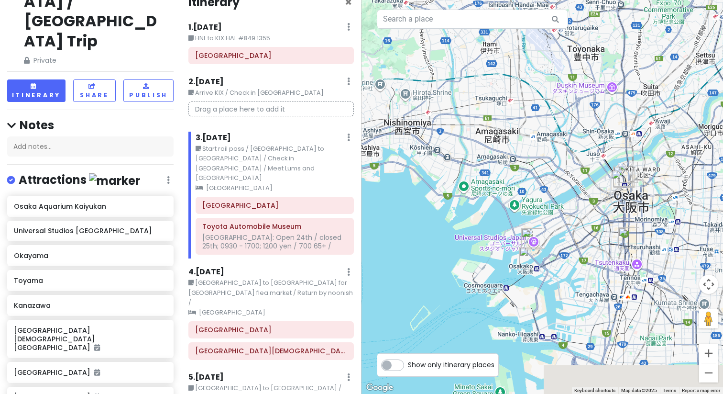
drag, startPoint x: 474, startPoint y: 214, endPoint x: 714, endPoint y: 38, distance: 297.6
click at [714, 38] on div at bounding box center [543, 197] width 362 height 394
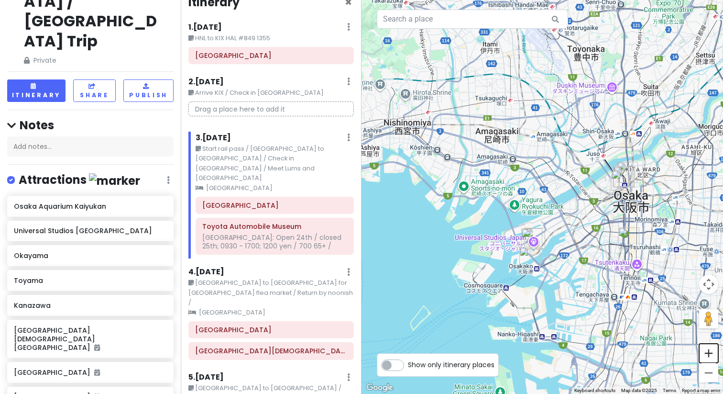
click at [710, 358] on button "Zoom in" at bounding box center [708, 352] width 19 height 19
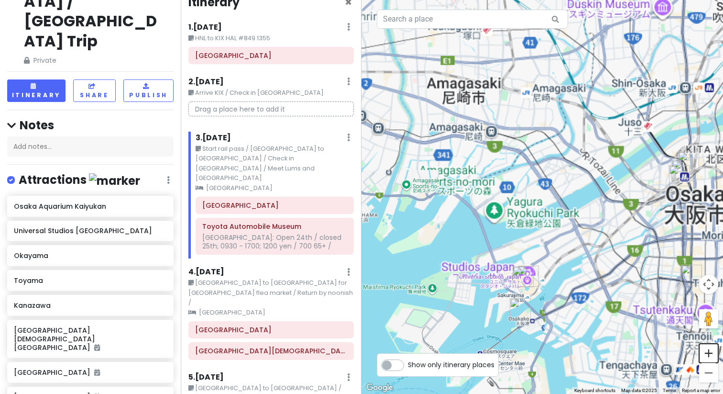
click at [710, 358] on button "Zoom in" at bounding box center [708, 352] width 19 height 19
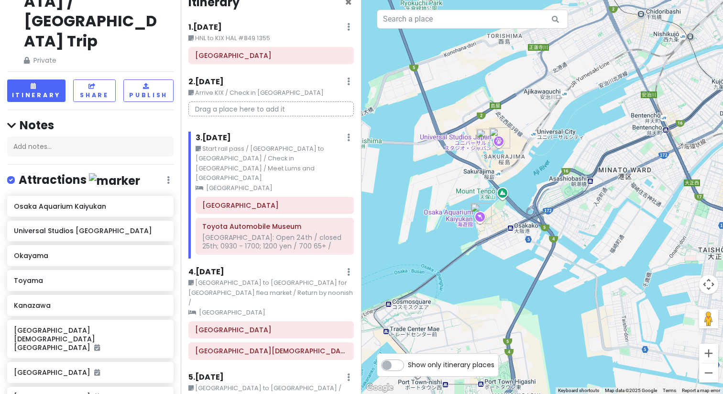
drag, startPoint x: 595, startPoint y: 245, endPoint x: 592, endPoint y: -12, distance: 257.3
click at [592, 0] on html "[GEOGRAPHIC_DATA] / [GEOGRAPHIC_DATA] / [GEOGRAPHIC_DATA] Trip Private Change D…" at bounding box center [361, 197] width 723 height 394
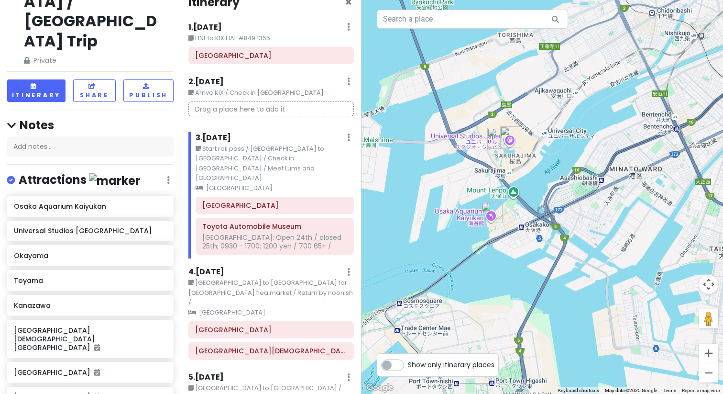
click at [489, 208] on img "Osaka Aquarium Kaiyukan" at bounding box center [492, 212] width 21 height 21
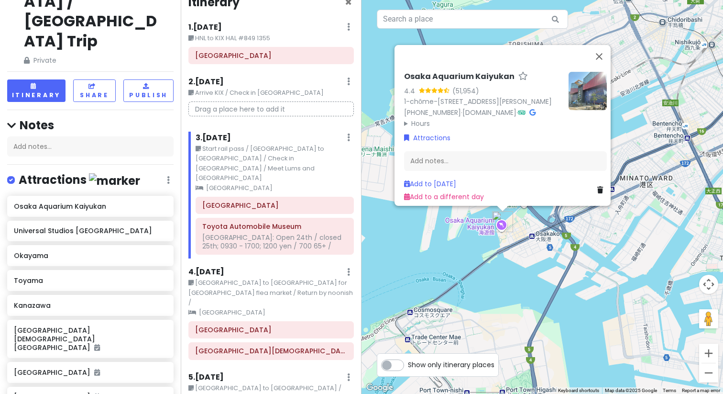
click at [421, 251] on div "Osaka Aquarium Kaiyukan 4.4 (51,954) 1-chōme-1-10 Kaigandōri, [GEOGRAPHIC_DATA]…" at bounding box center [543, 197] width 362 height 394
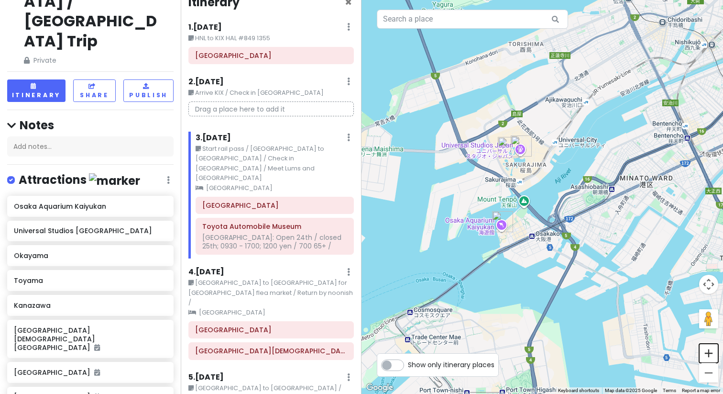
click at [714, 355] on button "Zoom in" at bounding box center [708, 352] width 19 height 19
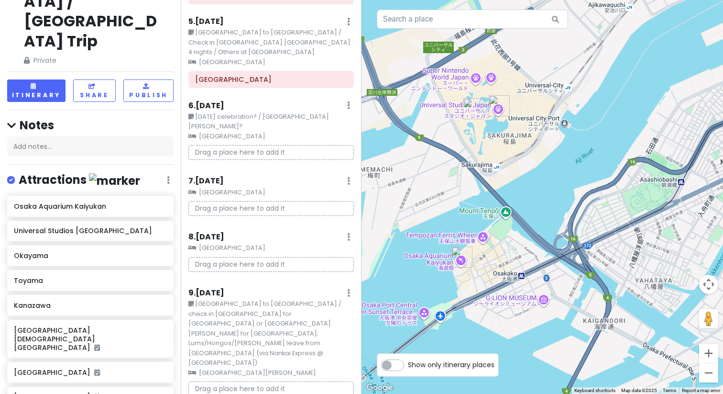
scroll to position [371, 0]
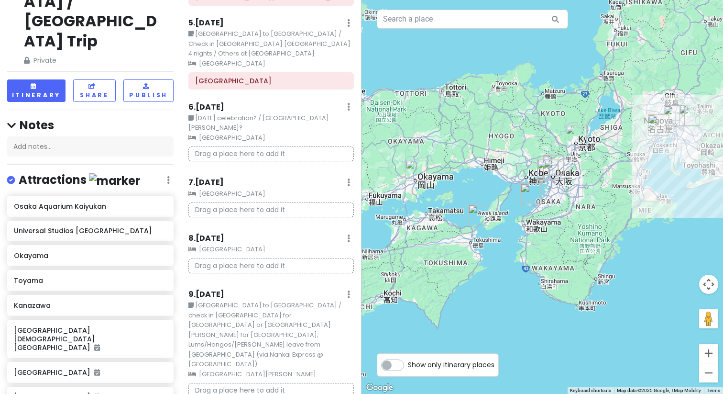
drag, startPoint x: 511, startPoint y: 209, endPoint x: 603, endPoint y: 188, distance: 94.3
click at [603, 188] on div at bounding box center [543, 197] width 362 height 394
